Goal: Find specific page/section: Find specific page/section

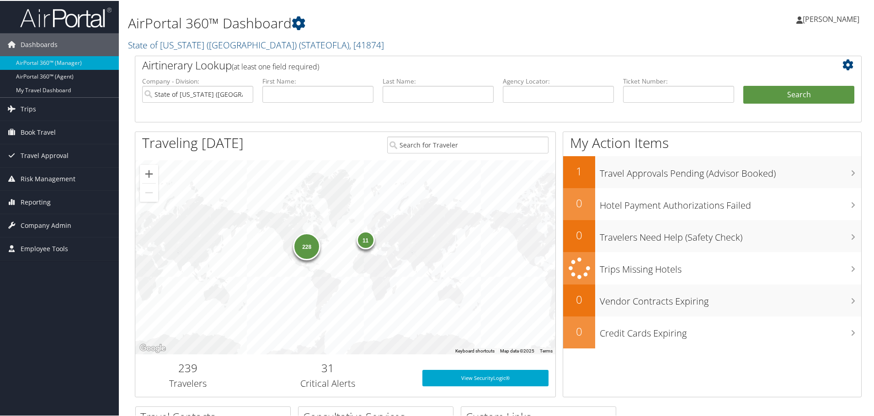
click at [194, 25] on h1 "AirPortal 360™ Dashboard" at bounding box center [374, 22] width 493 height 19
click at [190, 42] on link "State of Louisiana (SOLA) ( STATEOFLA ) , [ 41874 ]" at bounding box center [256, 44] width 256 height 12
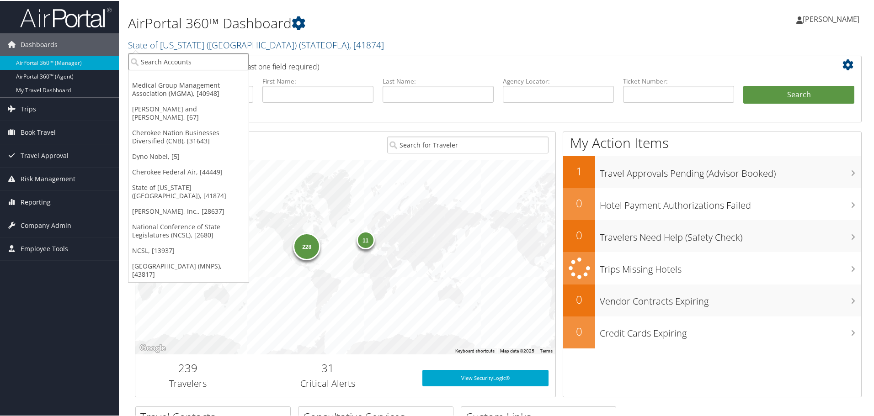
click at [192, 53] on input "search" at bounding box center [188, 61] width 120 height 17
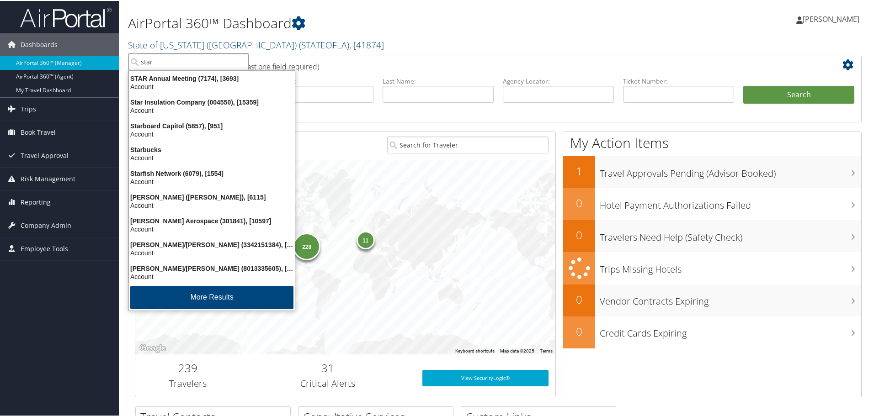
type input "stark"
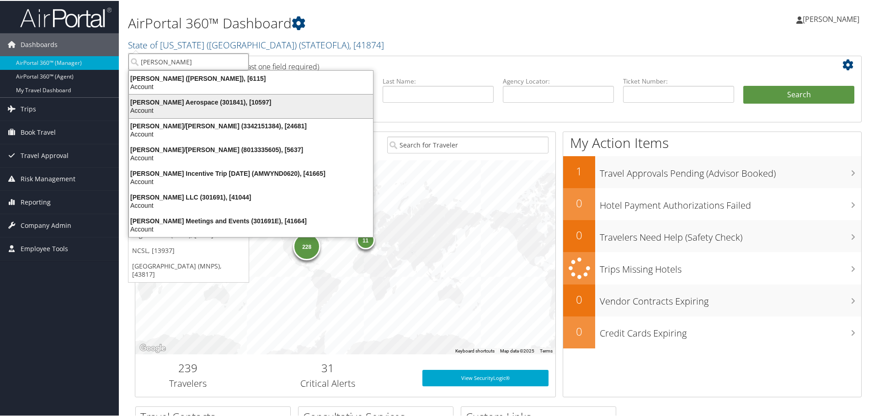
click at [193, 103] on div "Stark Aerospace (301841), [10597]" at bounding box center [250, 101] width 255 height 8
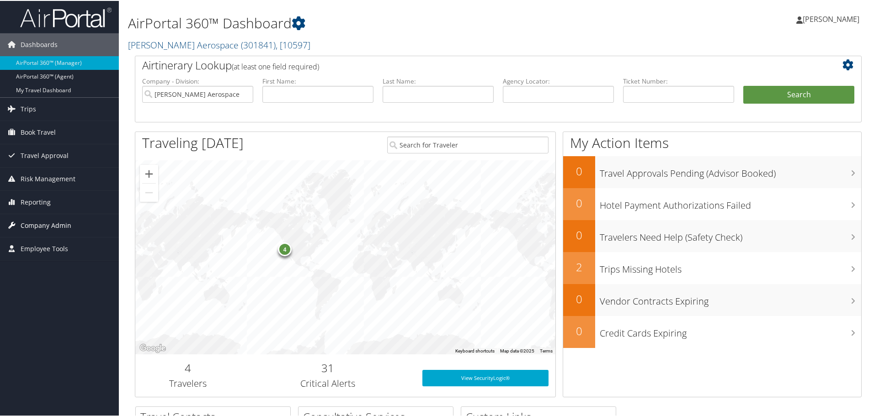
click at [46, 220] on span "Company Admin" at bounding box center [46, 224] width 51 height 23
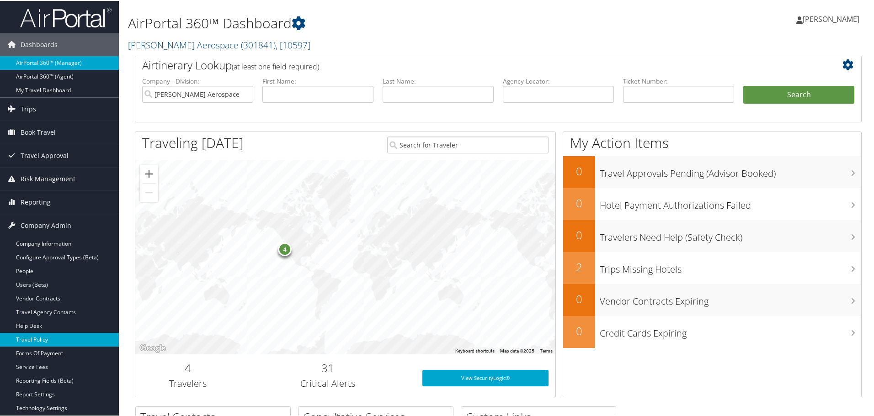
click at [45, 336] on link "Travel Policy" at bounding box center [59, 339] width 119 height 14
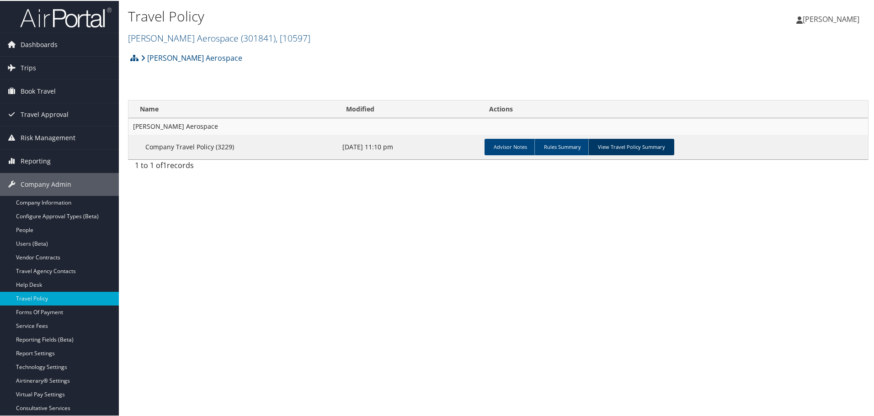
click at [644, 144] on link "View Travel Policy Summary" at bounding box center [631, 146] width 86 height 16
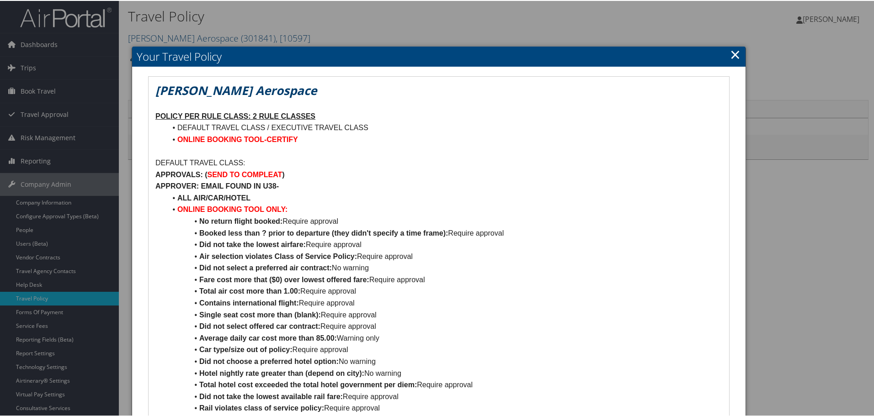
click at [734, 53] on link "×" at bounding box center [735, 53] width 11 height 18
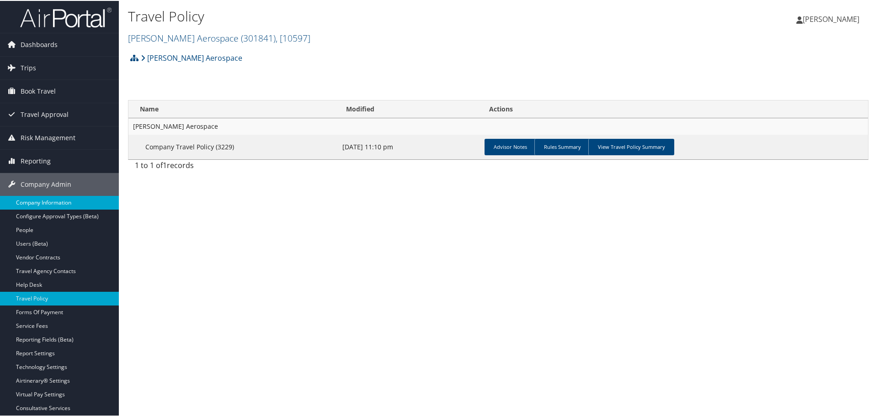
click at [54, 198] on link "Company Information" at bounding box center [59, 202] width 119 height 14
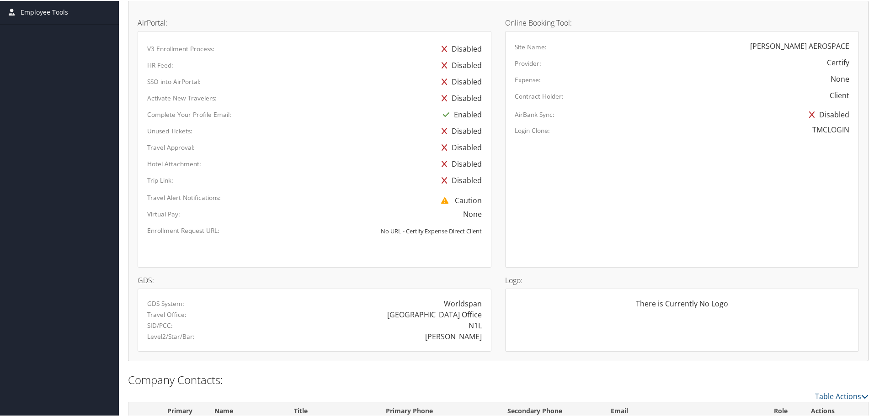
scroll to position [457, 0]
